Goal: Information Seeking & Learning: Learn about a topic

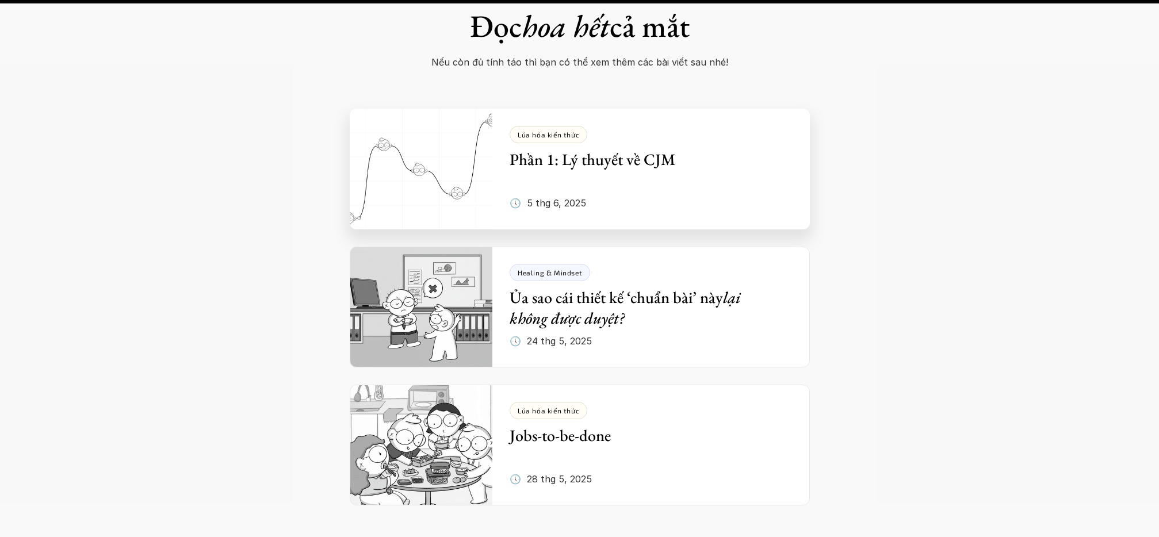
scroll to position [4475, 0]
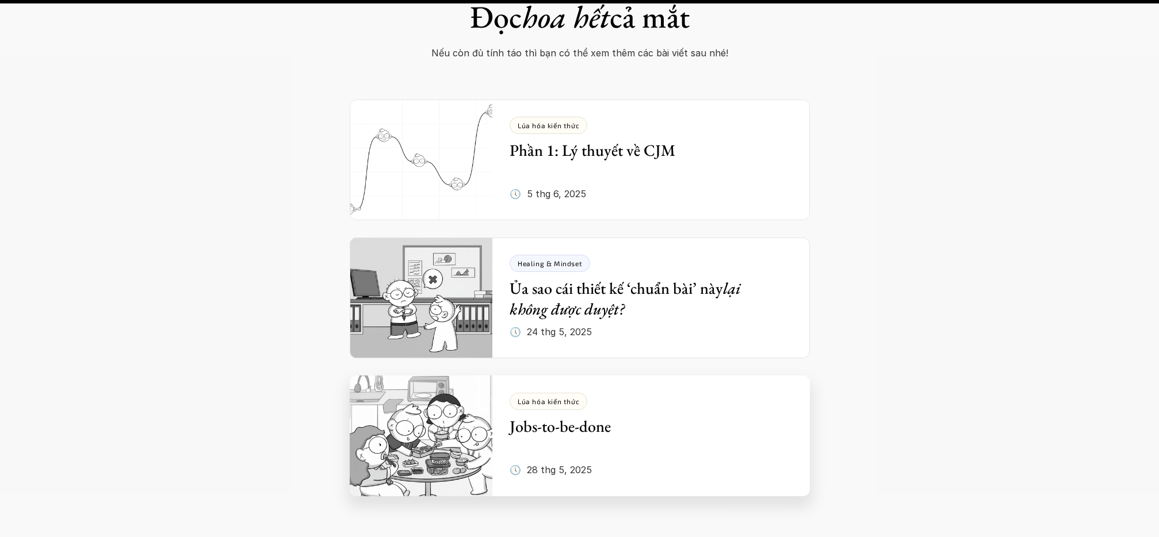
click at [668, 393] on div "Lúa hóa kiến thức Jobs-to-be-done" at bounding box center [643, 415] width 266 height 44
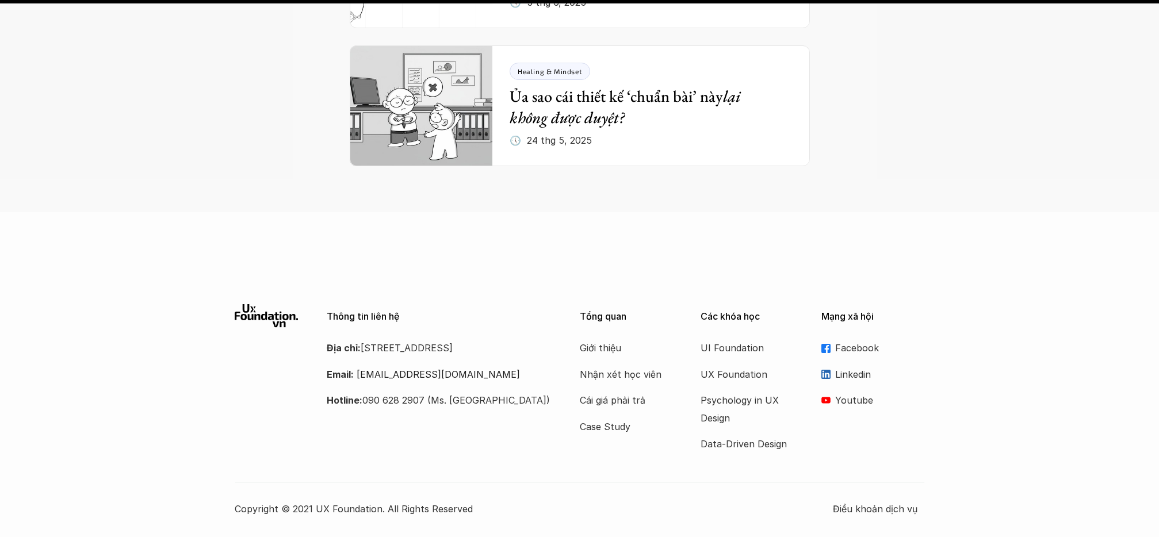
scroll to position [4794, 0]
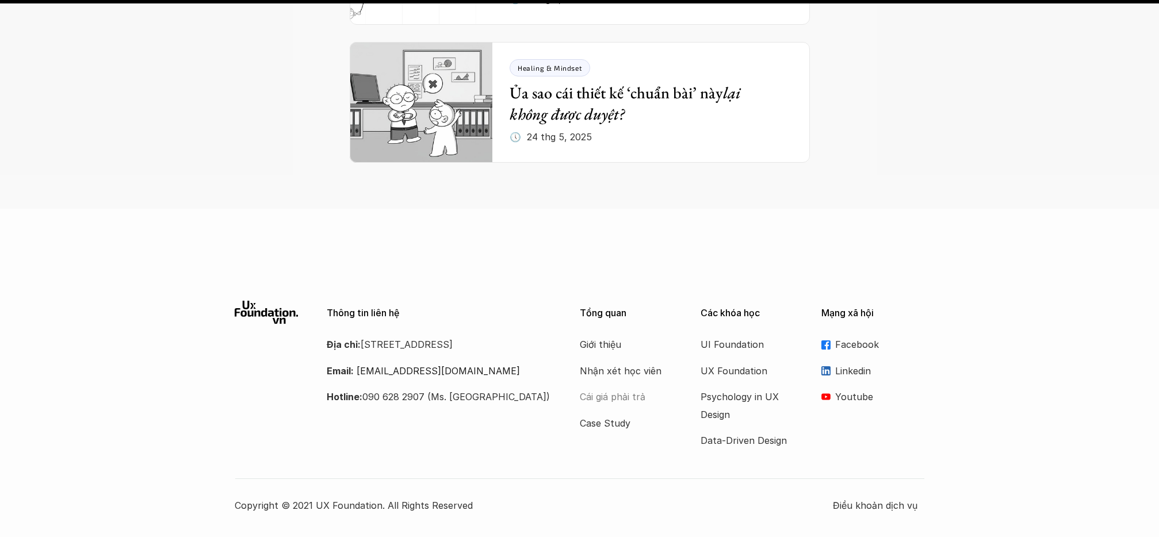
click at [602, 388] on p "Cái giá phải trả" at bounding box center [626, 396] width 92 height 17
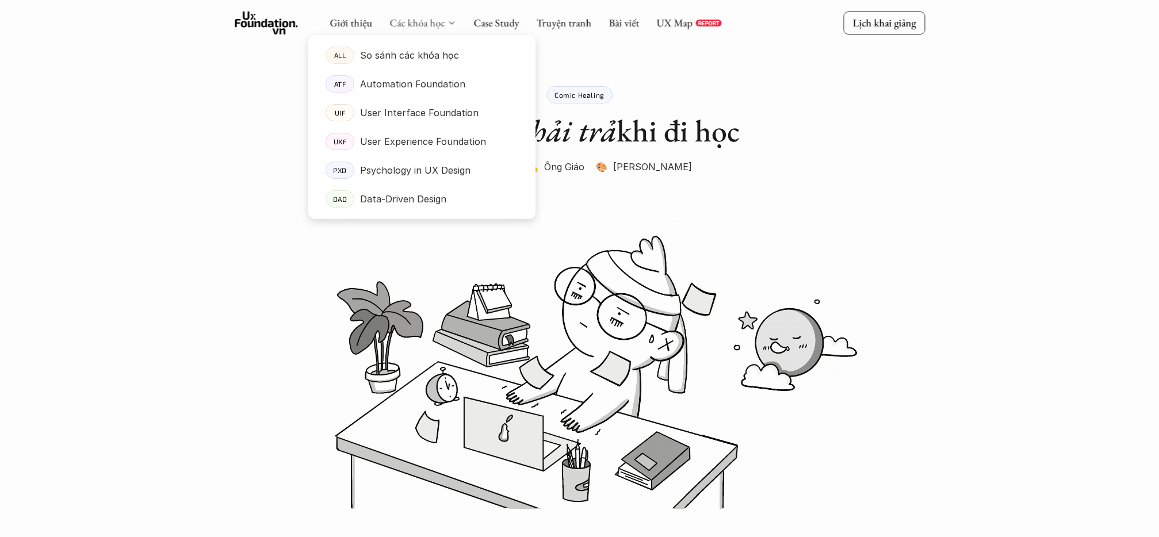
click at [427, 25] on link "Các khóa học" at bounding box center [417, 22] width 55 height 13
click at [419, 174] on p "Psychology in UX Design" at bounding box center [415, 170] width 110 height 17
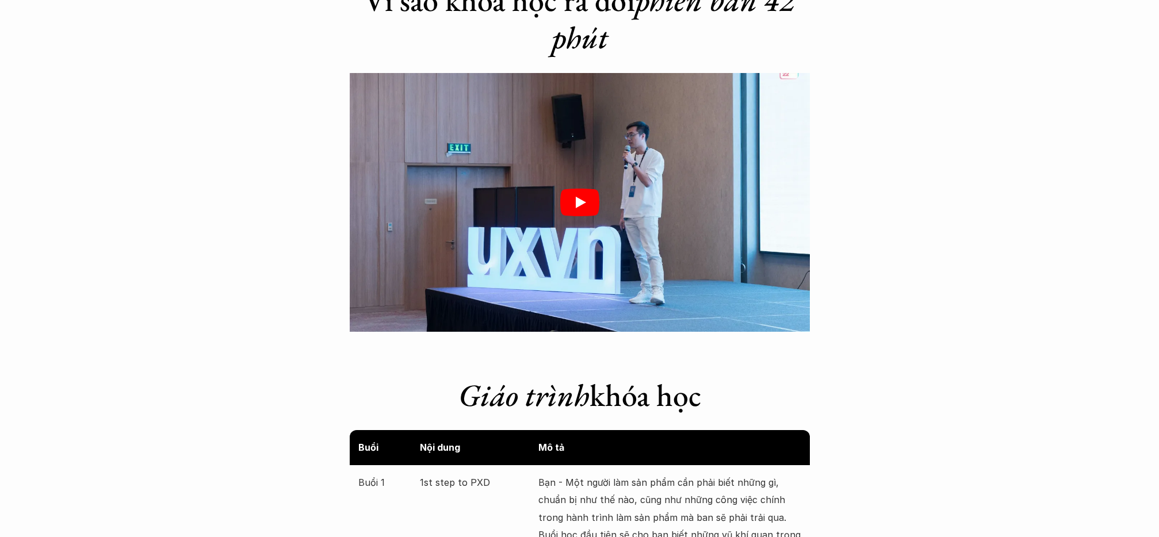
scroll to position [1757, 0]
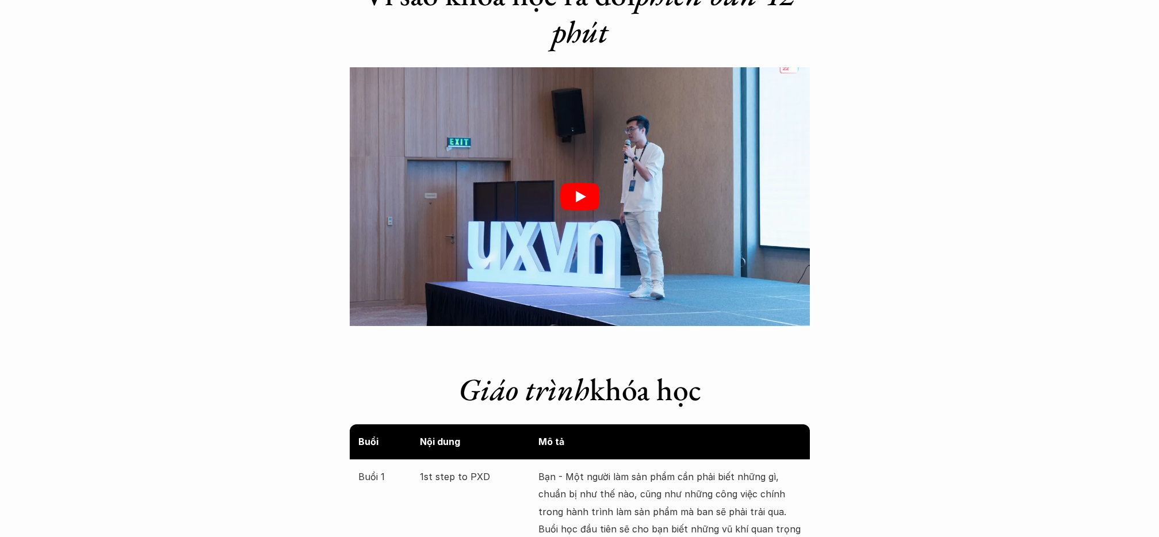
click at [579, 186] on icon "Play" at bounding box center [579, 197] width 39 height 28
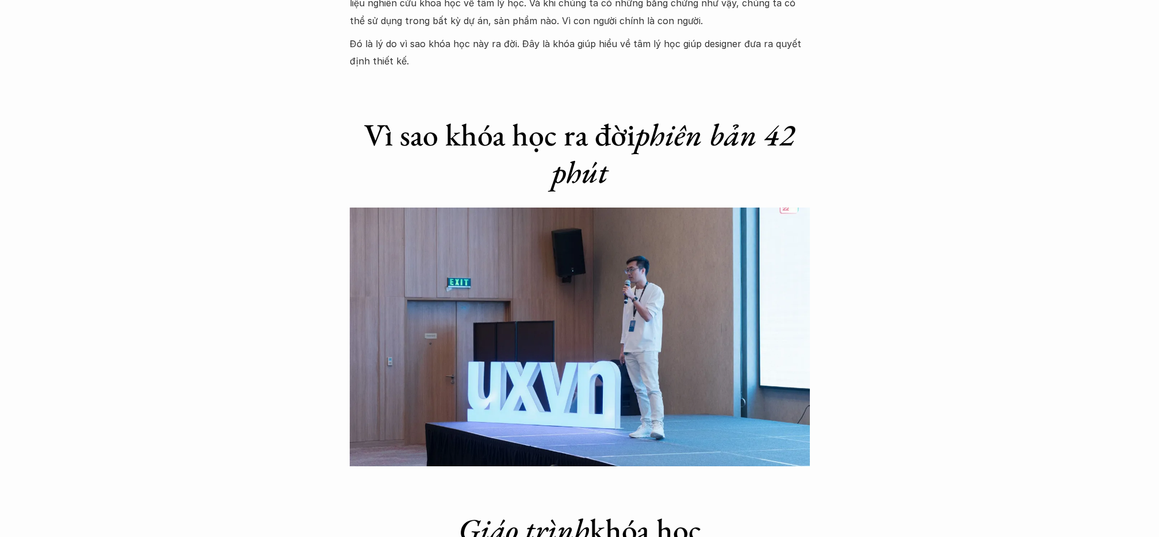
scroll to position [1633, 0]
